Goal: Find specific page/section: Find specific page/section

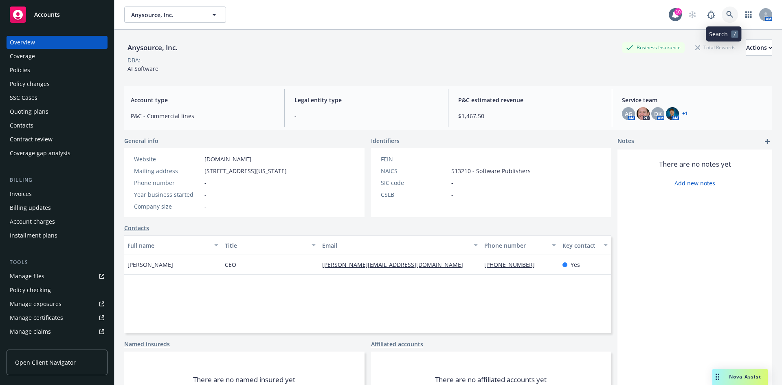
click at [729, 14] on link at bounding box center [730, 15] width 16 height 16
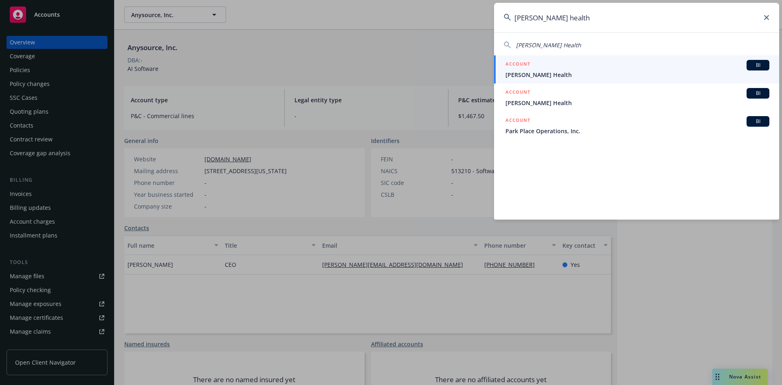
type input "[PERSON_NAME] health"
click at [591, 62] on div "ACCOUNT BI" at bounding box center [637, 65] width 264 height 11
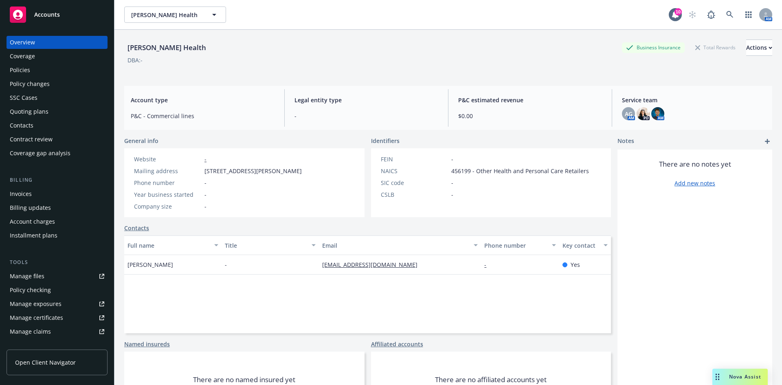
click at [86, 73] on div "Policies" at bounding box center [57, 70] width 94 height 13
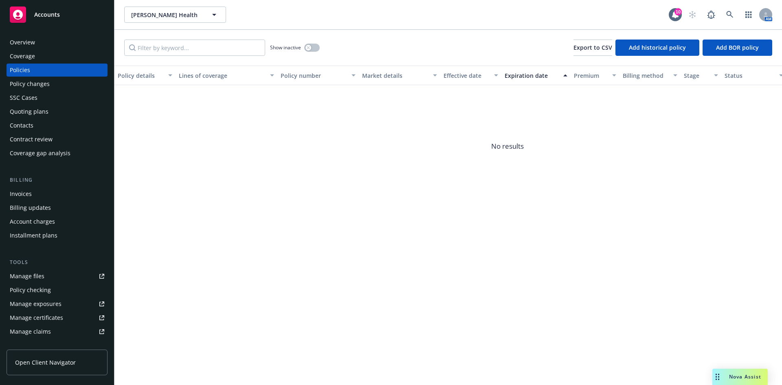
click at [39, 114] on div "Quoting plans" at bounding box center [29, 111] width 39 height 13
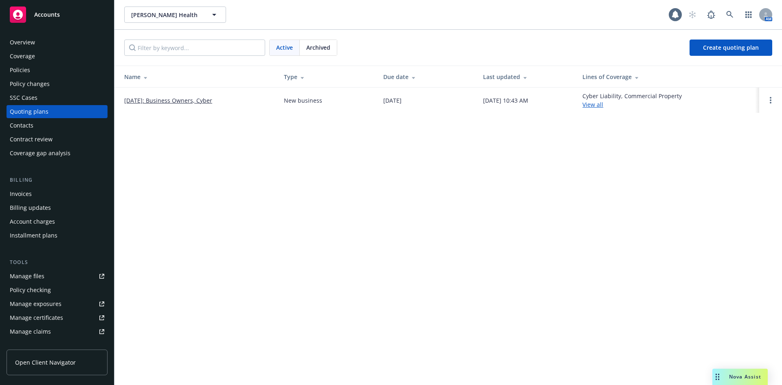
click at [195, 100] on link "[DATE]: Business Owners, Cyber" at bounding box center [168, 100] width 88 height 9
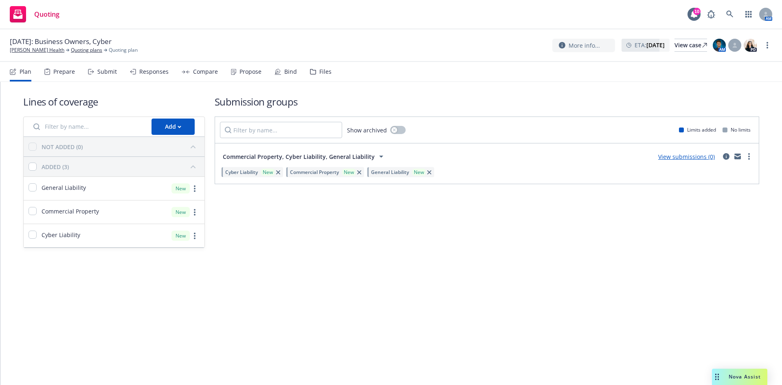
click at [329, 73] on nav "Plan Prepare Submit Responses Compare Propose Bind Files" at bounding box center [391, 72] width 762 height 20
click at [324, 71] on div "Files" at bounding box center [325, 71] width 12 height 7
